Goal: Task Accomplishment & Management: Manage account settings

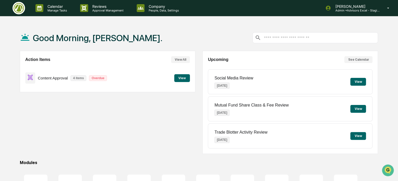
scroll to position [71, 0]
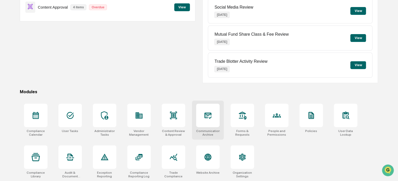
click at [204, 119] on div at bounding box center [207, 115] width 23 height 23
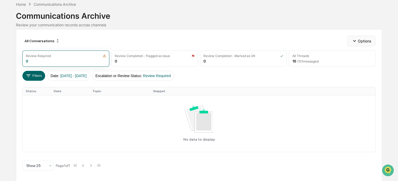
click at [359, 42] on button "Options" at bounding box center [361, 41] width 28 height 10
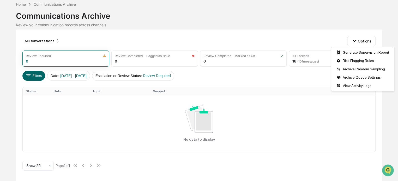
click at [318, 30] on div "All Conversations Options Review Required 0 Review Completed - Flagged as Issue…" at bounding box center [199, 105] width 366 height 152
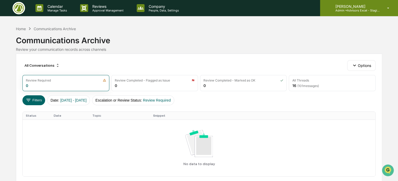
click at [362, 7] on p "[PERSON_NAME]" at bounding box center [355, 6] width 48 height 4
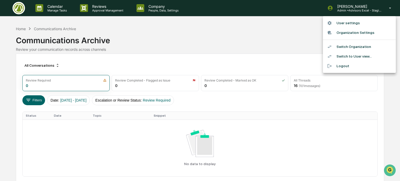
click at [349, 46] on li "Switch Organization" at bounding box center [359, 47] width 73 height 10
